Goal: Transaction & Acquisition: Purchase product/service

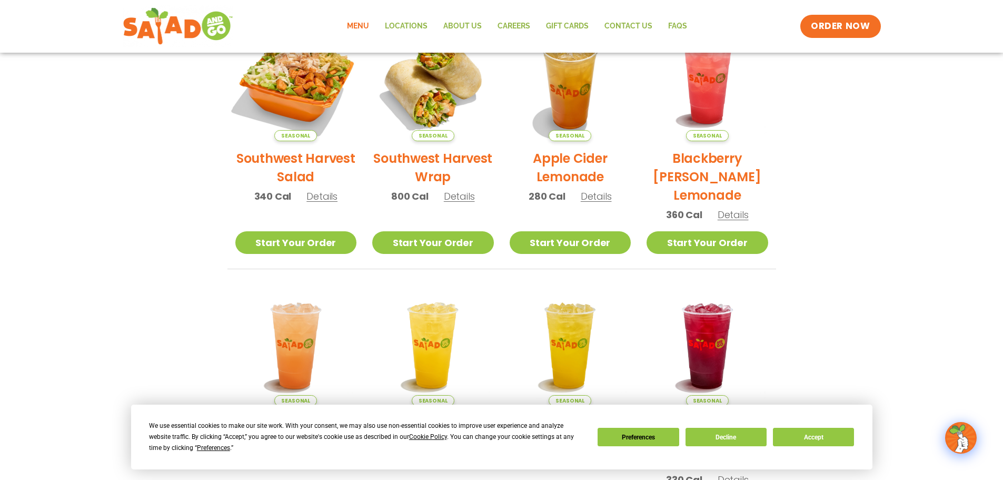
scroll to position [301, 0]
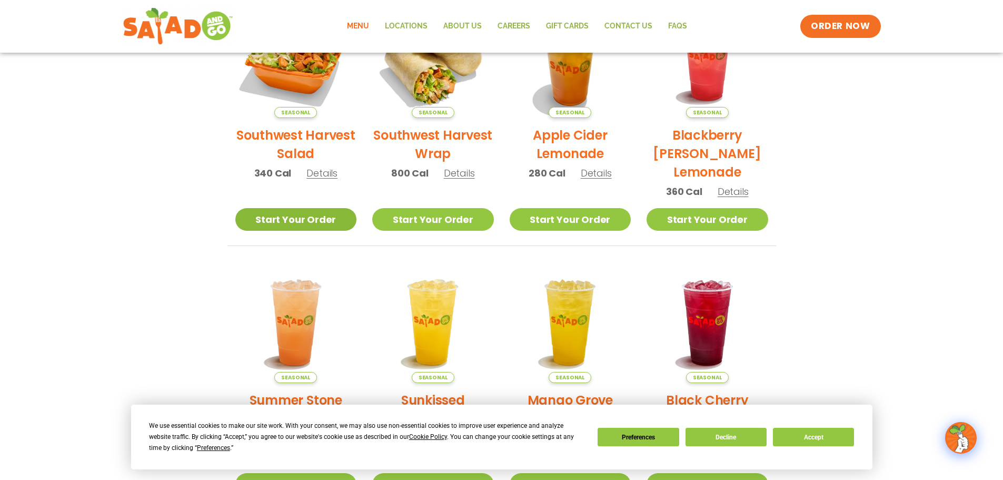
click at [313, 217] on link "Start Your Order" at bounding box center [296, 219] width 122 height 23
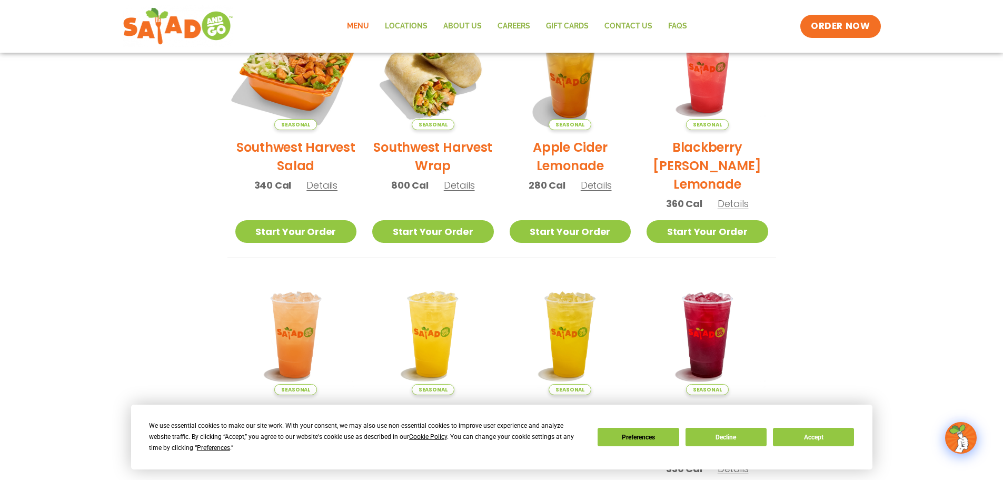
scroll to position [316, 0]
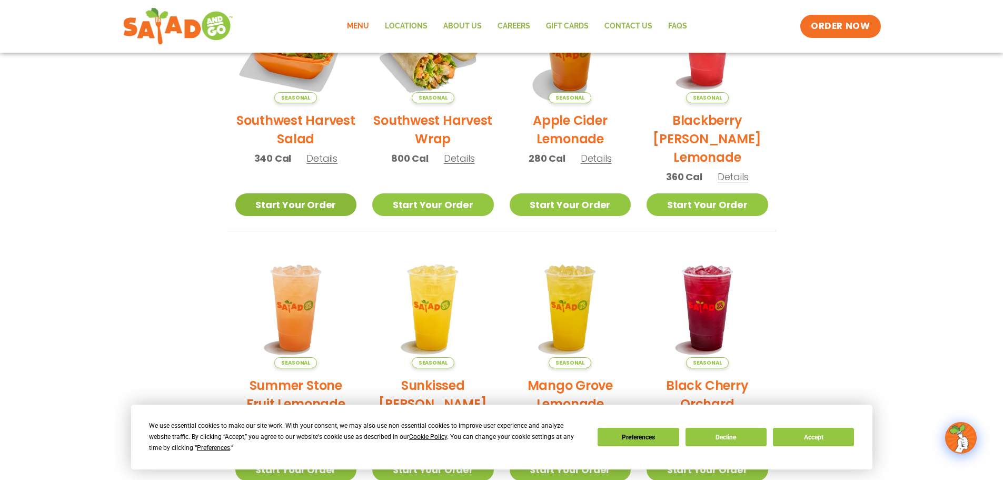
click at [322, 210] on link "Start Your Order" at bounding box center [296, 204] width 122 height 23
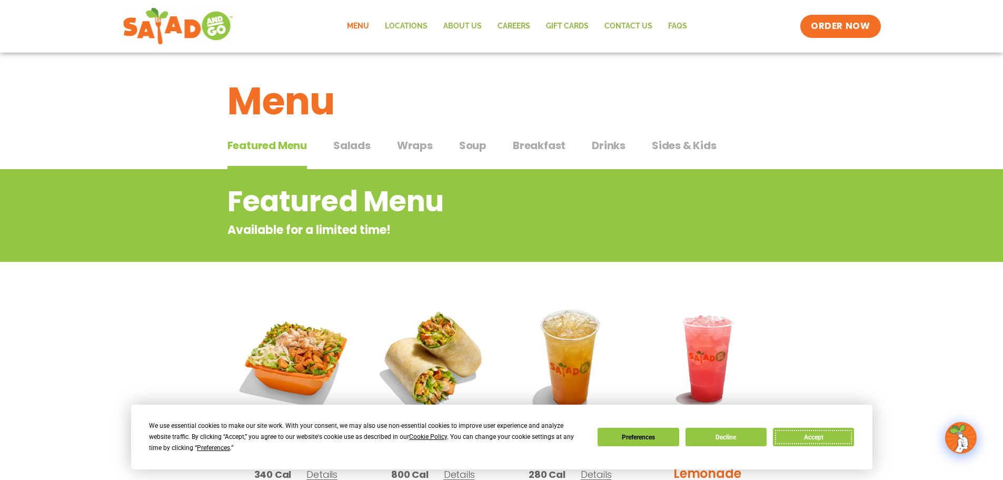
click at [812, 438] on button "Accept" at bounding box center [813, 437] width 81 height 18
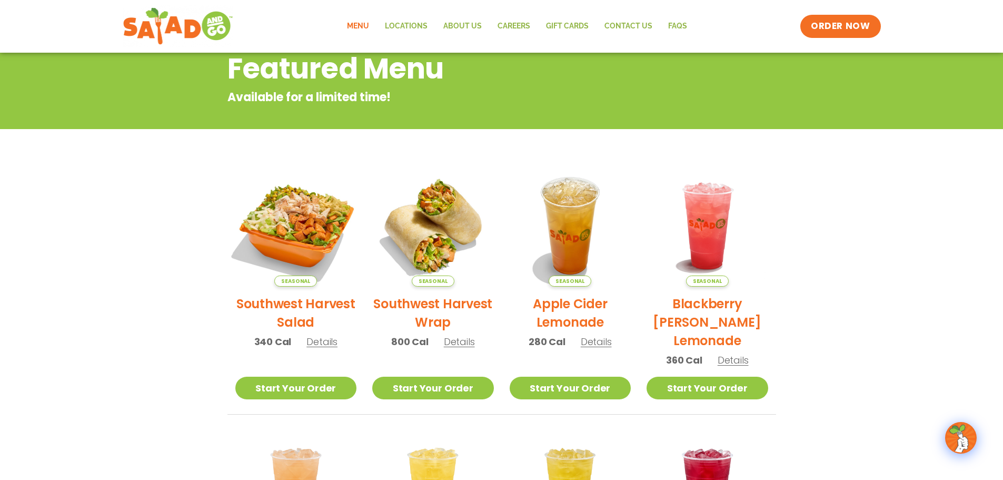
scroll to position [211, 0]
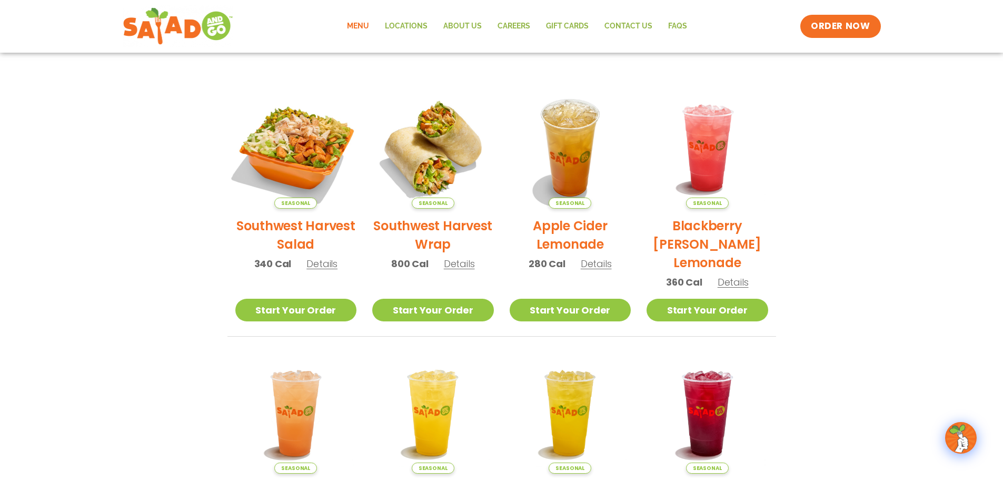
click at [298, 304] on link "Start Your Order" at bounding box center [296, 310] width 122 height 23
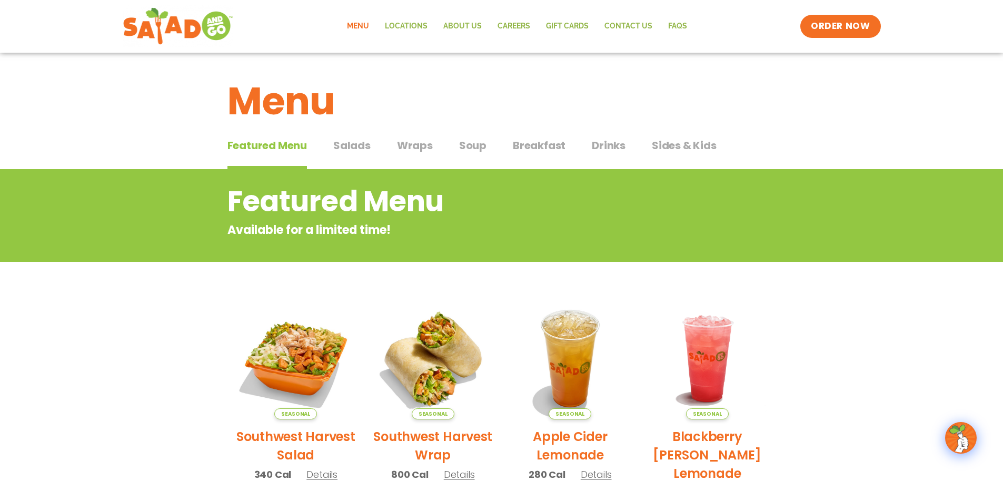
click at [352, 148] on span "Salads" at bounding box center [351, 145] width 37 height 16
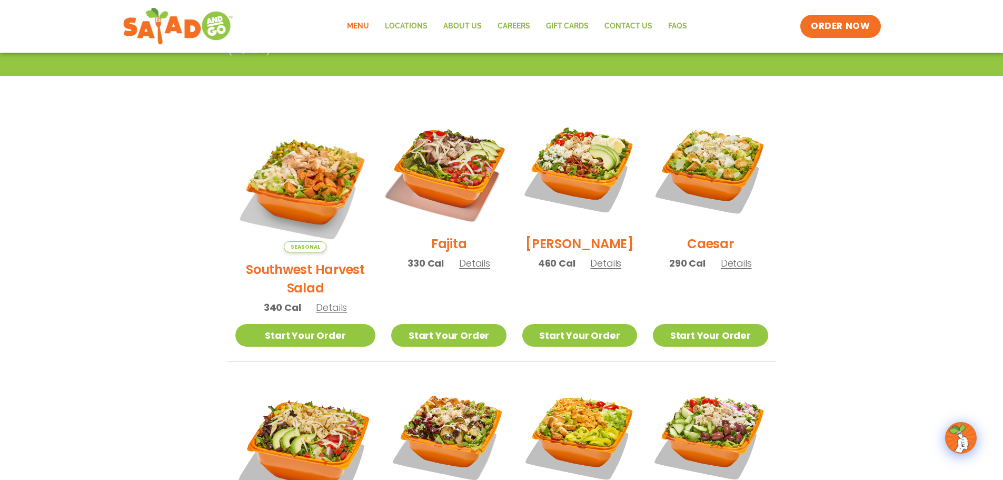
scroll to position [263, 0]
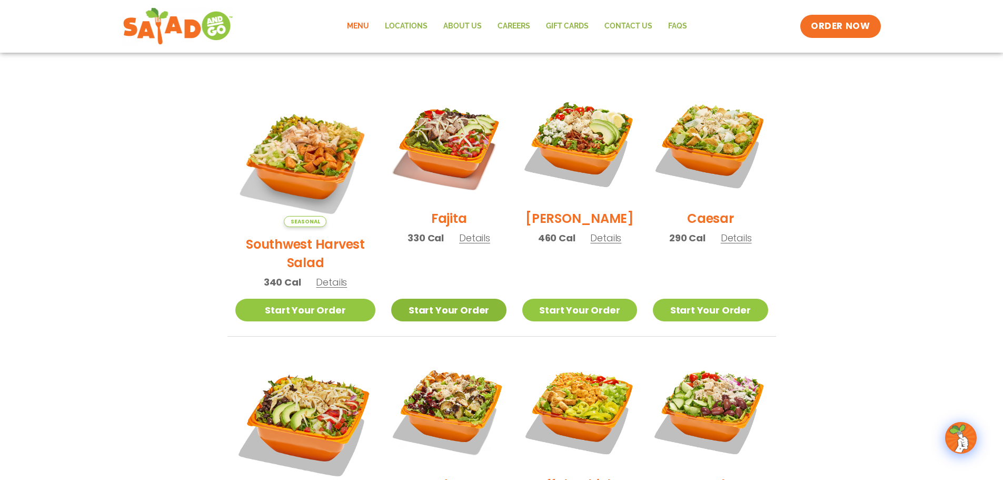
click at [440, 299] on link "Start Your Order" at bounding box center [448, 310] width 115 height 23
